Goal: Task Accomplishment & Management: Complete application form

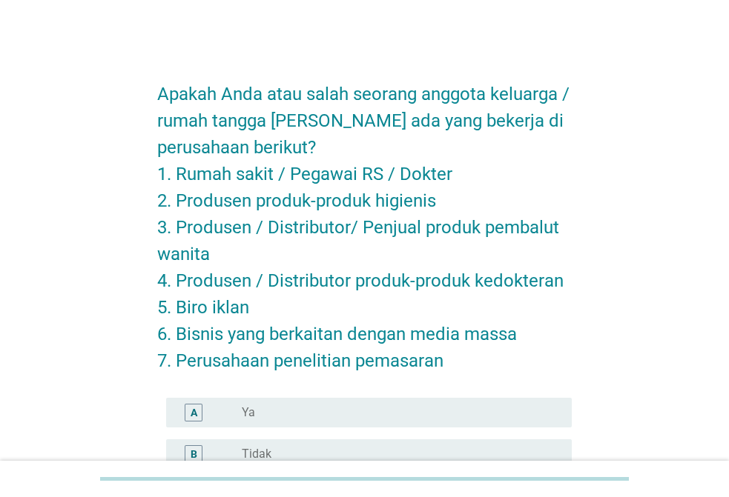
click at [248, 456] on label "Tidak" at bounding box center [257, 454] width 30 height 15
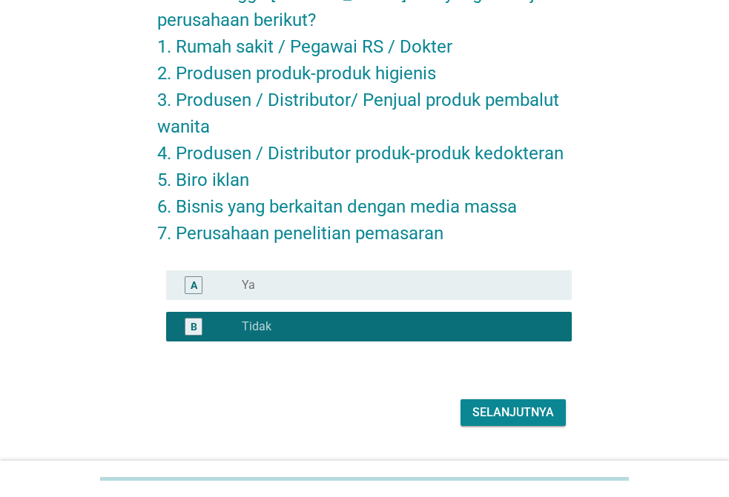
scroll to position [162, 0]
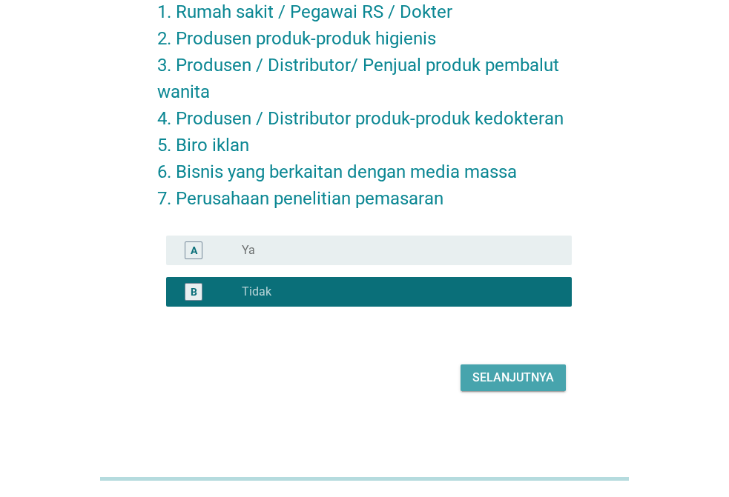
click at [489, 379] on div "Selanjutnya" at bounding box center [513, 378] width 82 height 18
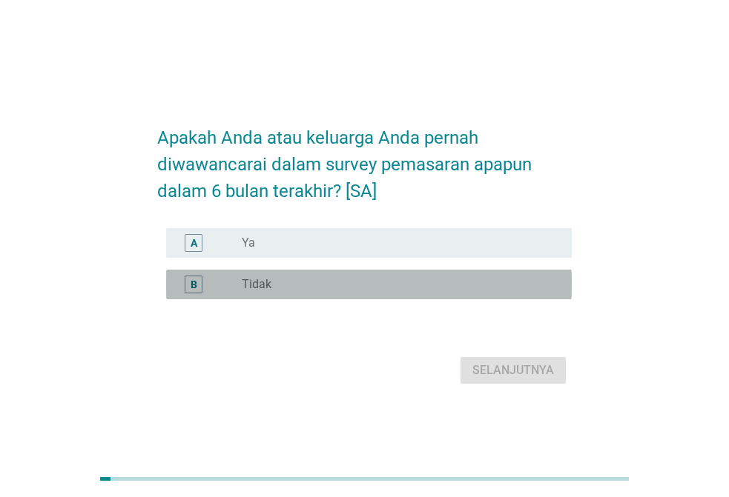
click at [252, 293] on div "radio_button_unchecked Tidak" at bounding box center [401, 285] width 318 height 18
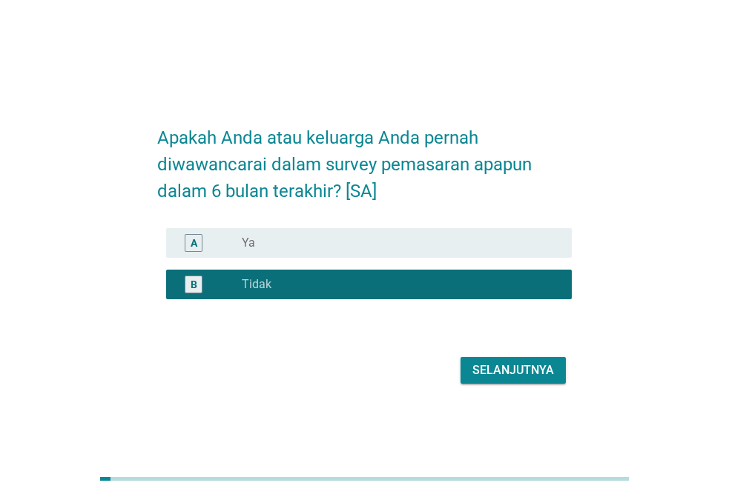
click at [530, 368] on div "Selanjutnya" at bounding box center [513, 371] width 82 height 18
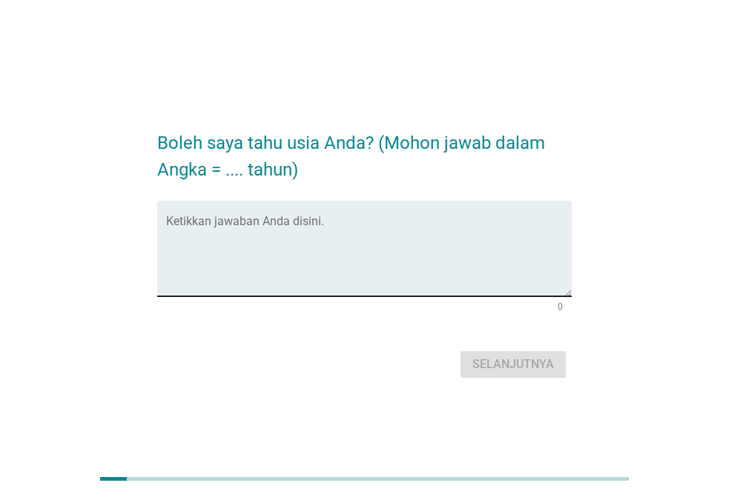
click at [220, 257] on textarea "Ketikkan jawaban Anda disini." at bounding box center [369, 258] width 406 height 78
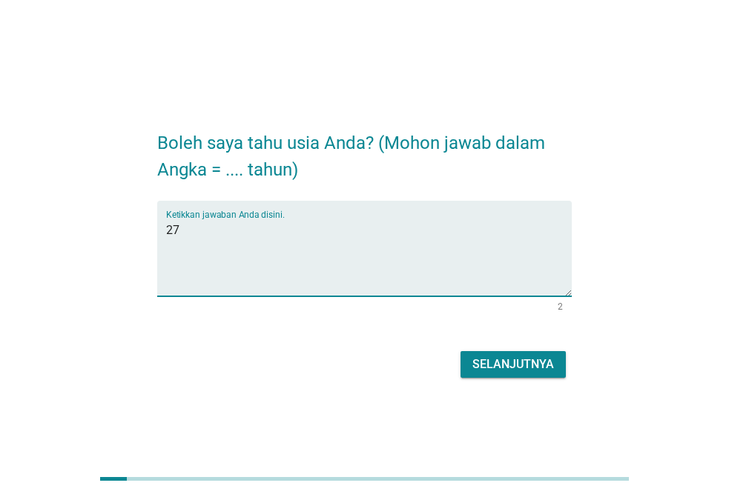
type textarea "27"
click at [542, 371] on div "Selanjutnya" at bounding box center [513, 365] width 82 height 18
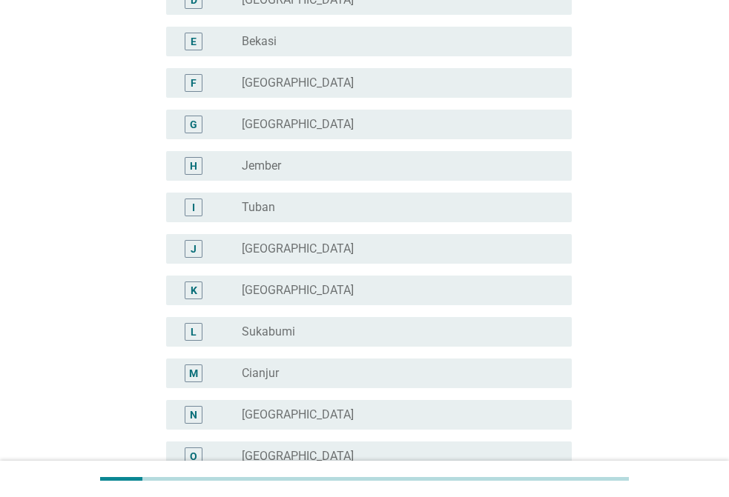
scroll to position [371, 0]
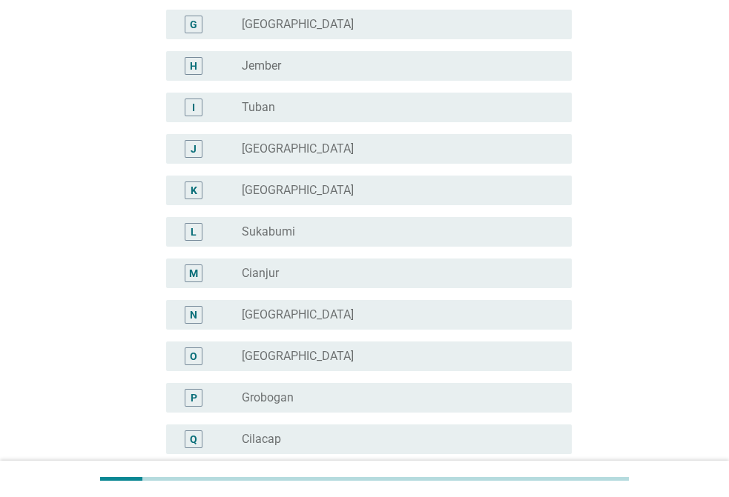
click at [258, 313] on label "[GEOGRAPHIC_DATA]" at bounding box center [298, 315] width 112 height 15
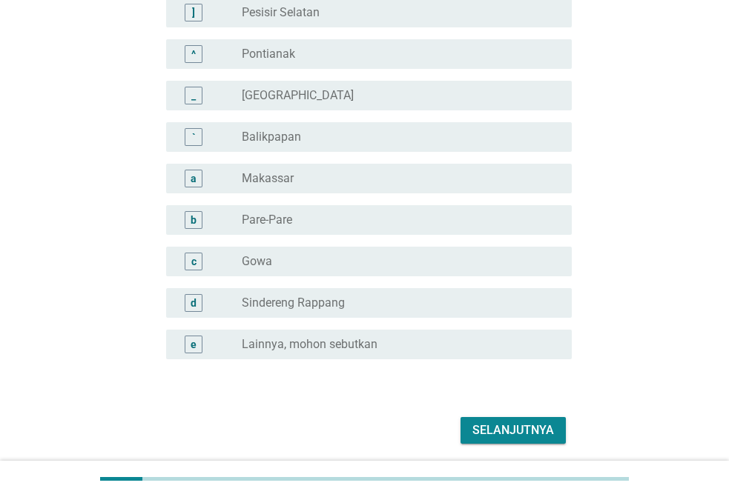
scroll to position [1349, 0]
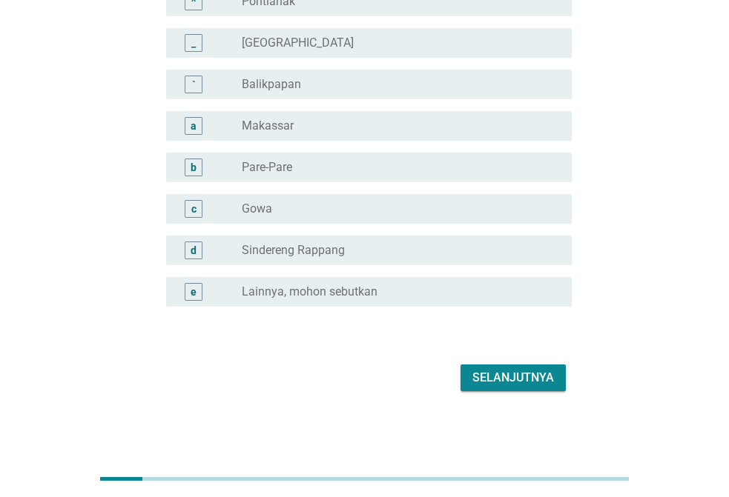
click at [477, 377] on div "Selanjutnya" at bounding box center [513, 378] width 82 height 18
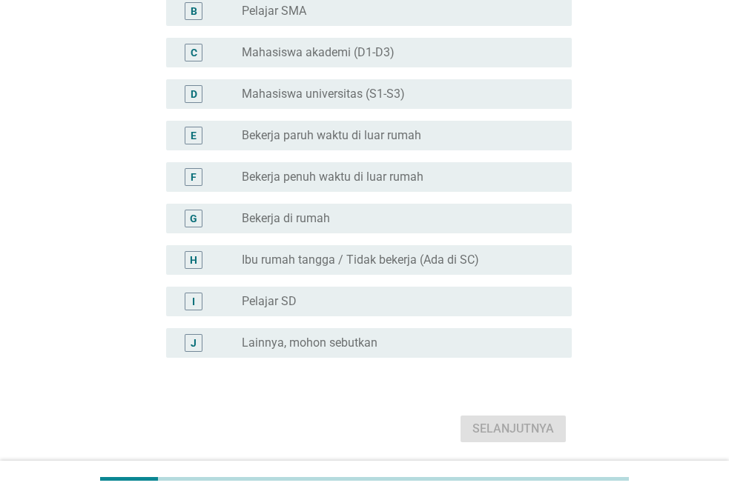
scroll to position [222, 0]
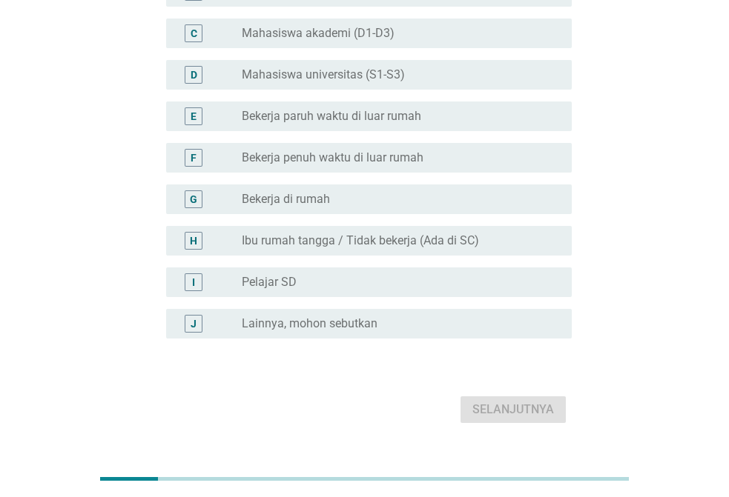
click at [330, 158] on label "Bekerja penuh waktu di luar rumah" at bounding box center [333, 157] width 182 height 15
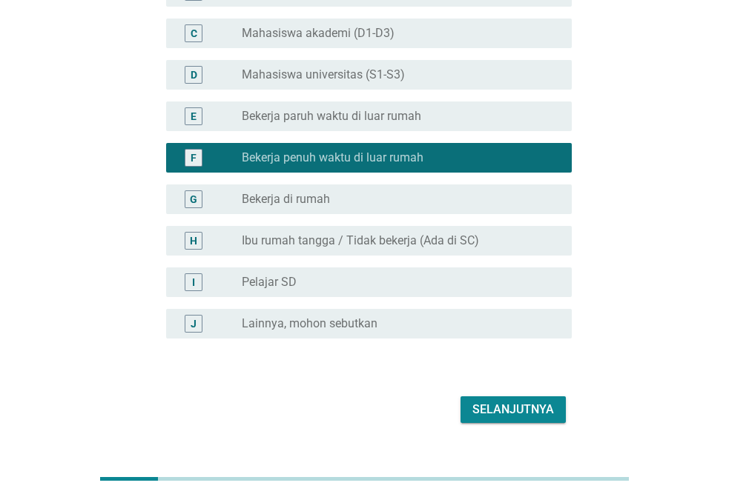
click at [500, 420] on button "Selanjutnya" at bounding box center [512, 410] width 105 height 27
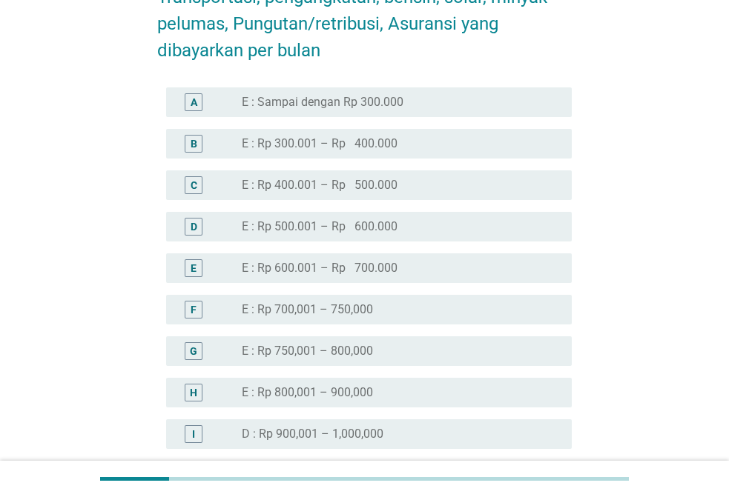
scroll to position [667, 0]
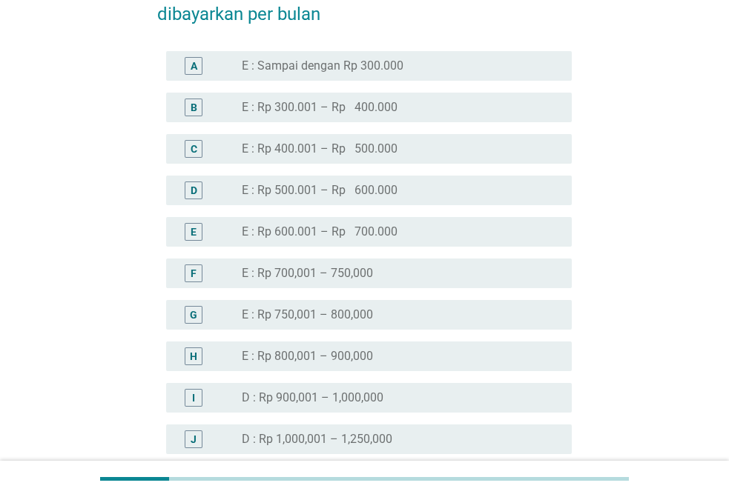
click at [357, 434] on label "D : Rp 1,000,001 – 1,250,000" at bounding box center [317, 439] width 150 height 15
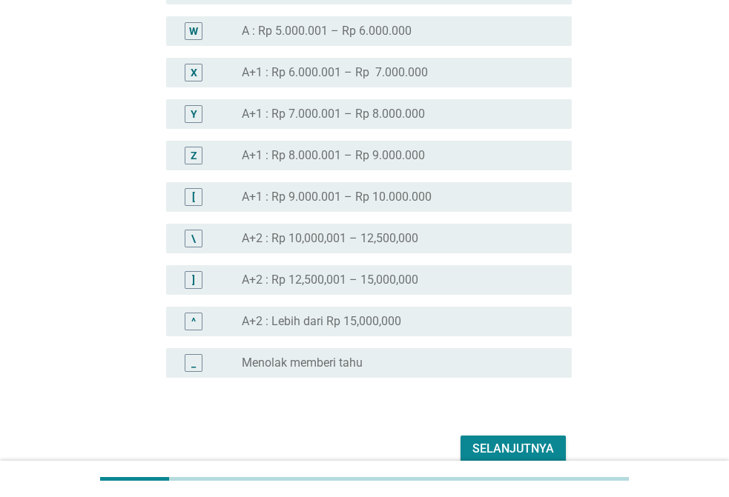
scroll to position [1687, 0]
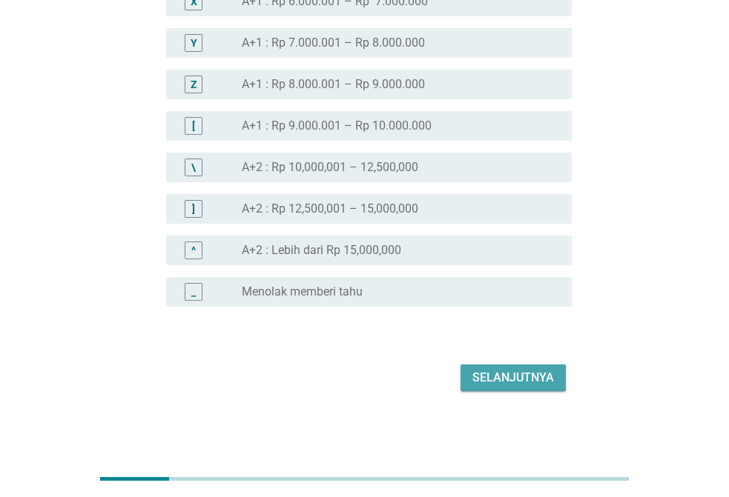
click at [520, 382] on div "Selanjutnya" at bounding box center [513, 378] width 82 height 18
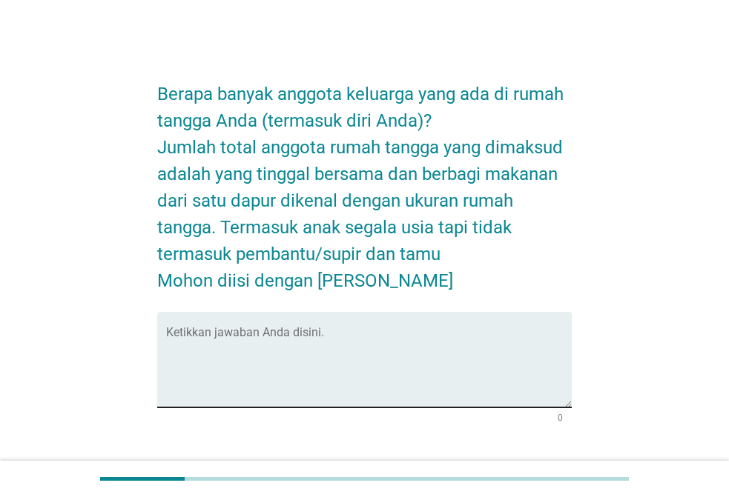
click at [230, 356] on textarea "Ketikkan jawaban Anda disini." at bounding box center [369, 369] width 406 height 78
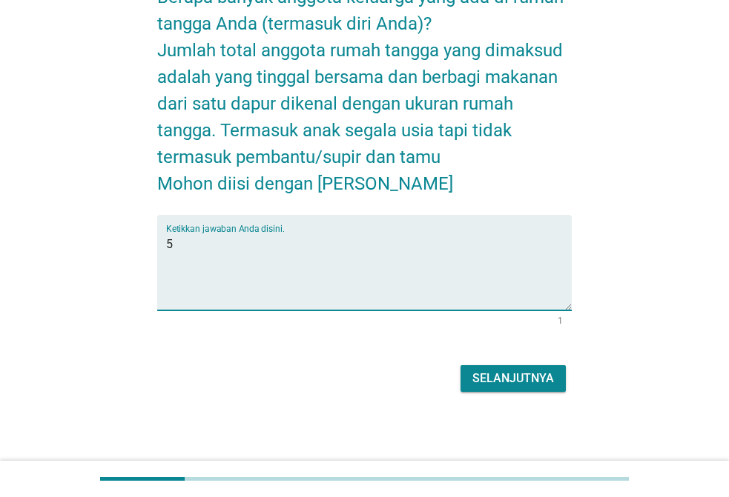
scroll to position [98, 0]
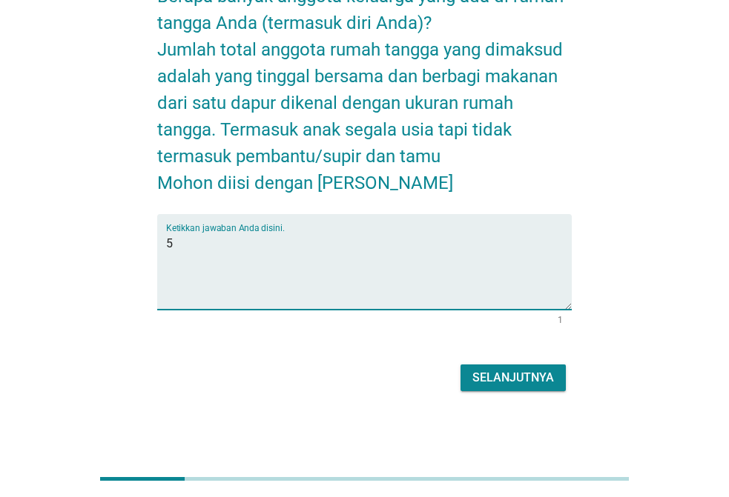
type textarea "5"
click at [517, 383] on div "Selanjutnya" at bounding box center [513, 378] width 82 height 18
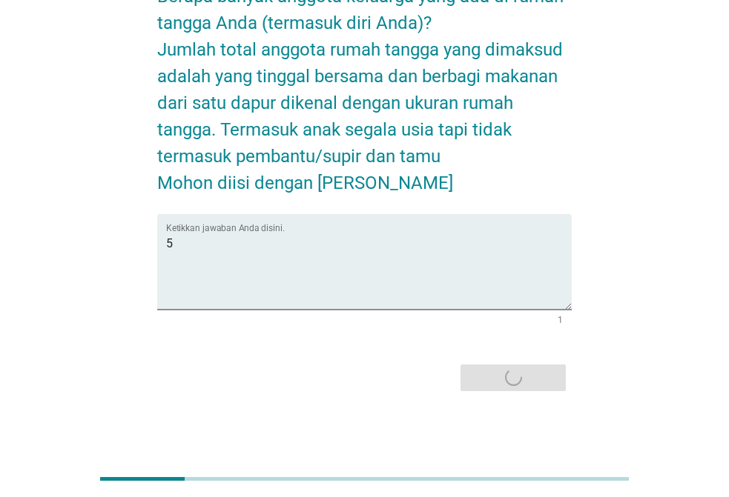
scroll to position [0, 0]
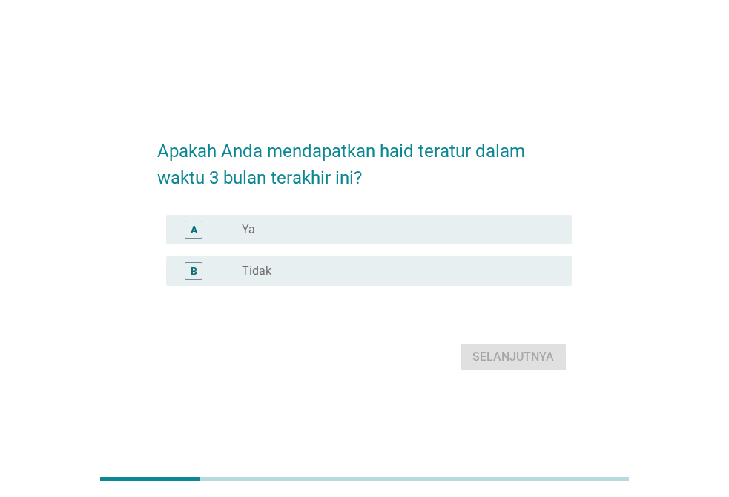
click at [280, 268] on div "radio_button_unchecked Tidak" at bounding box center [395, 271] width 306 height 15
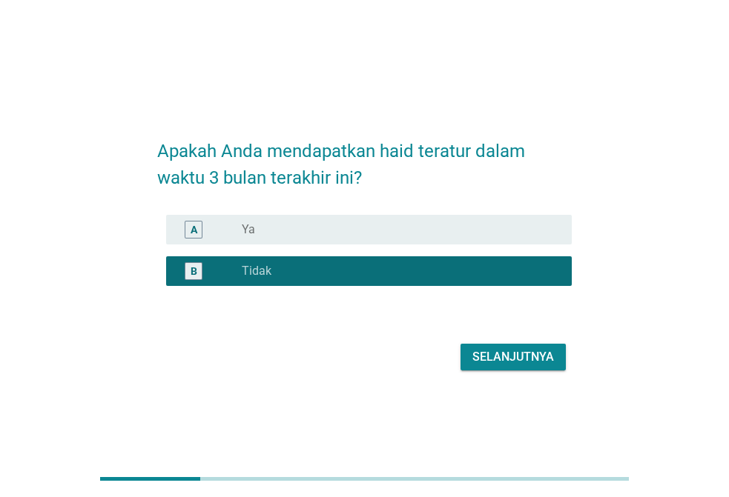
click at [489, 359] on div "Selanjutnya" at bounding box center [513, 357] width 82 height 18
